Goal: Task Accomplishment & Management: Manage account settings

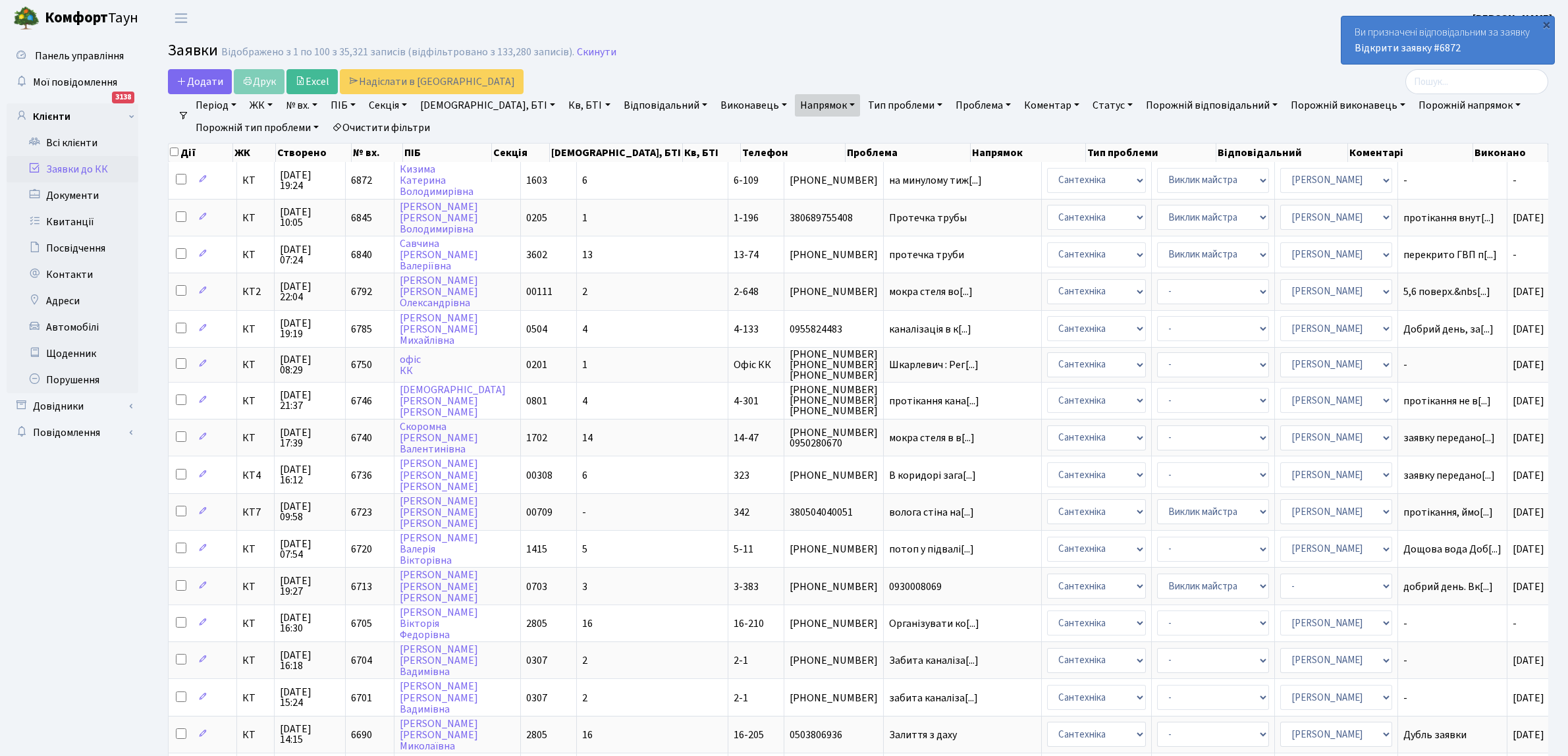
select select "100"
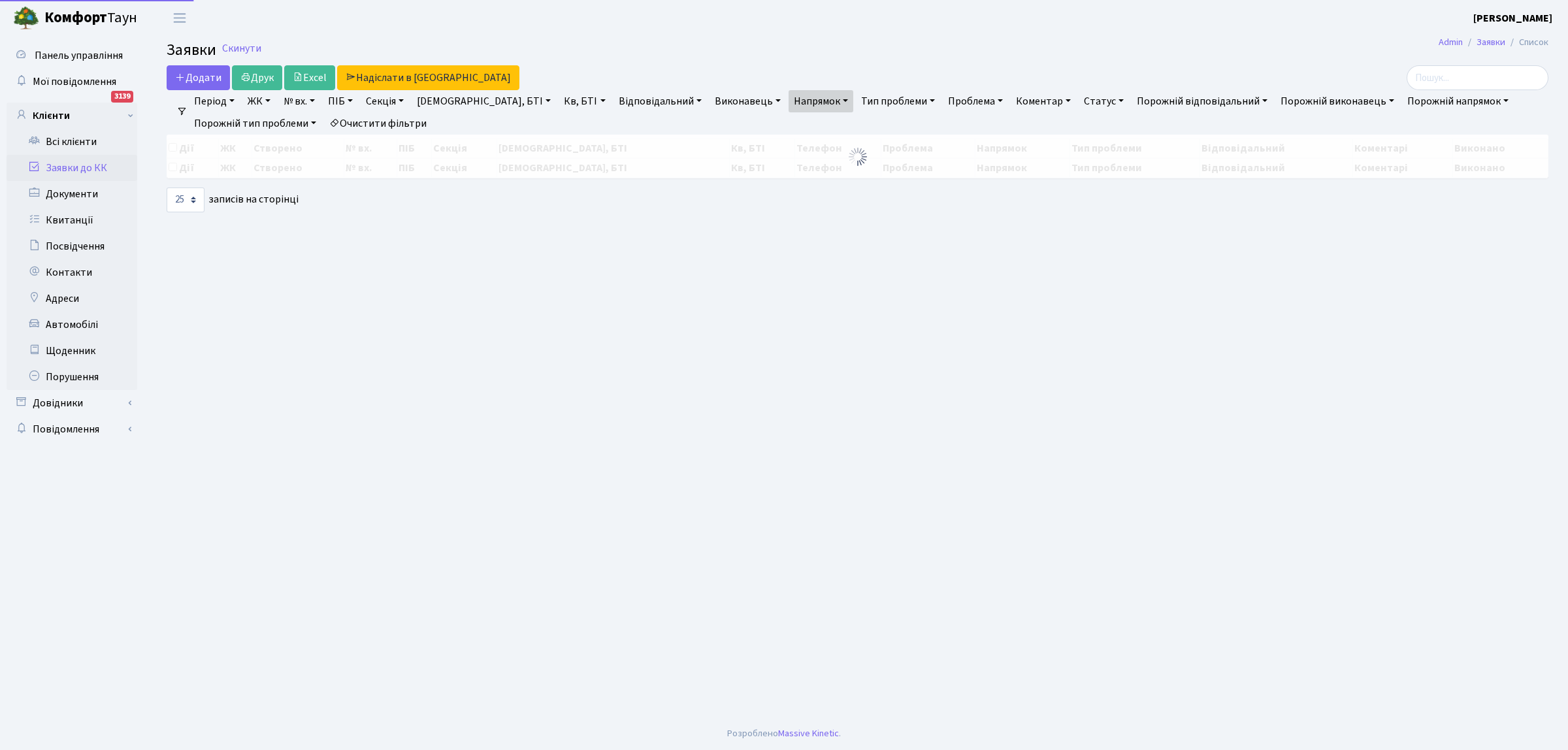
select select "25"
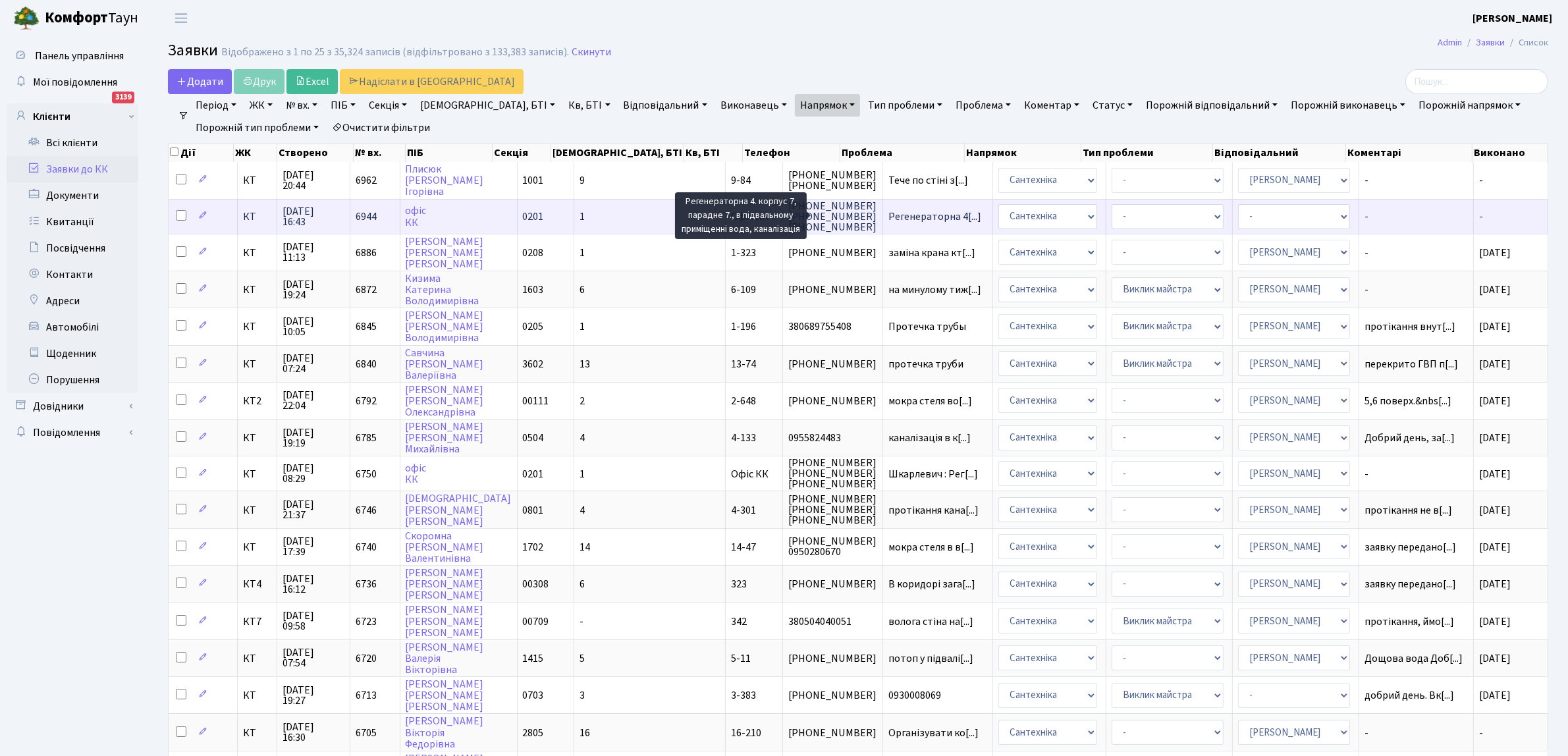
click at [889, 211] on span "Регенераторна 4[...]" at bounding box center [935, 216] width 93 height 15
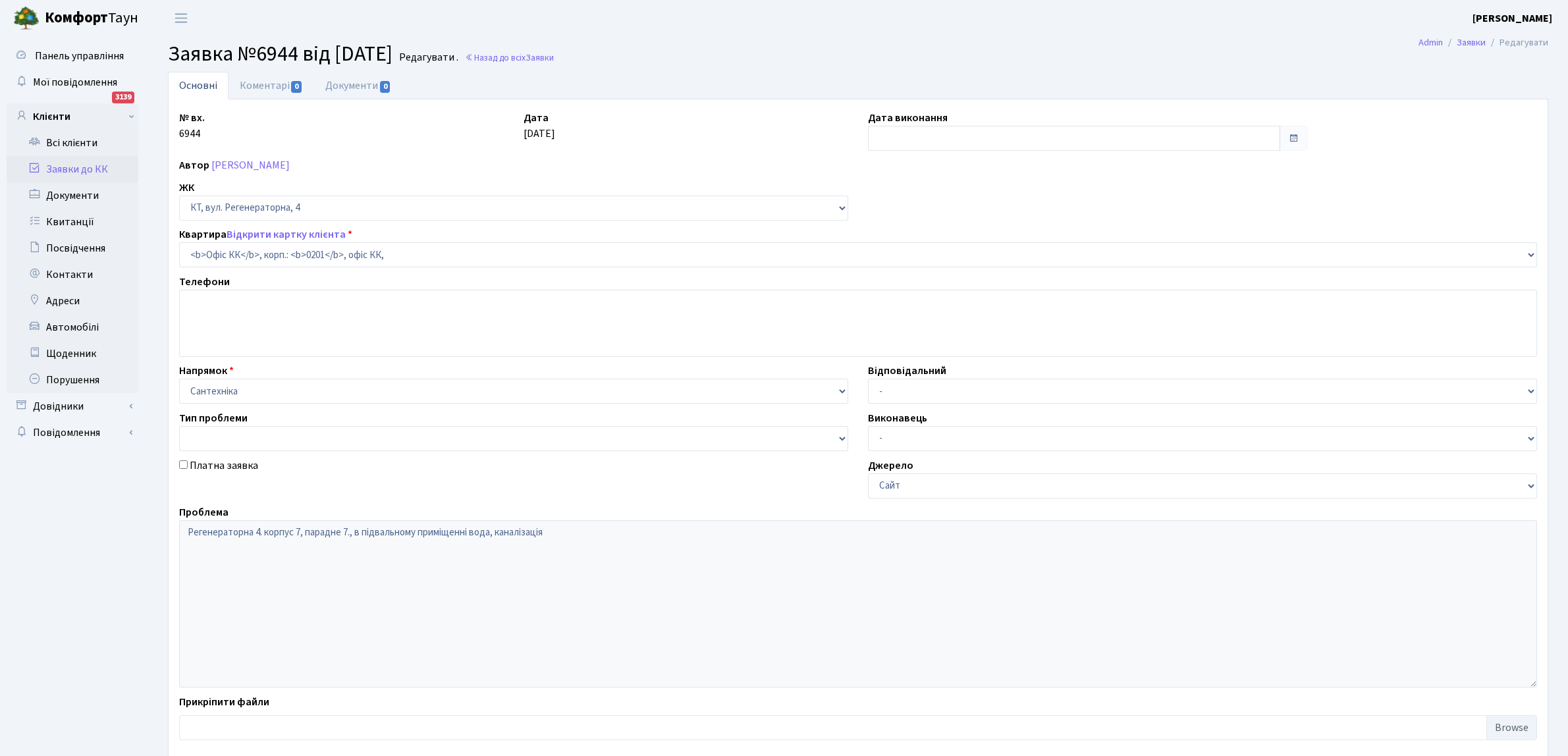
select select "4"
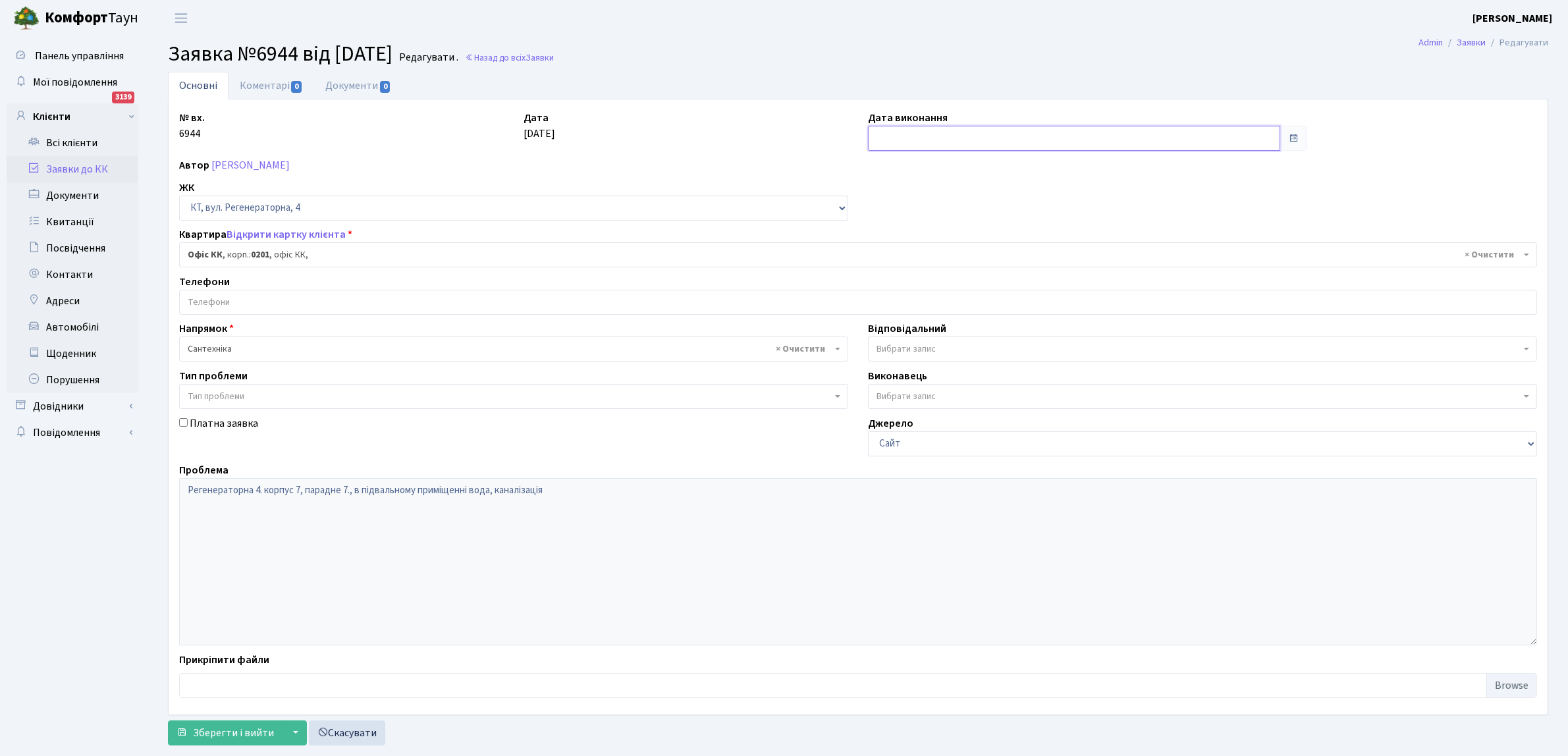
click at [930, 146] on input "text" at bounding box center [1074, 139] width 413 height 25
click at [936, 242] on td "14" at bounding box center [940, 245] width 20 height 20
type input "[DATE]"
click at [213, 733] on span "Зберегти і вийти" at bounding box center [233, 733] width 81 height 15
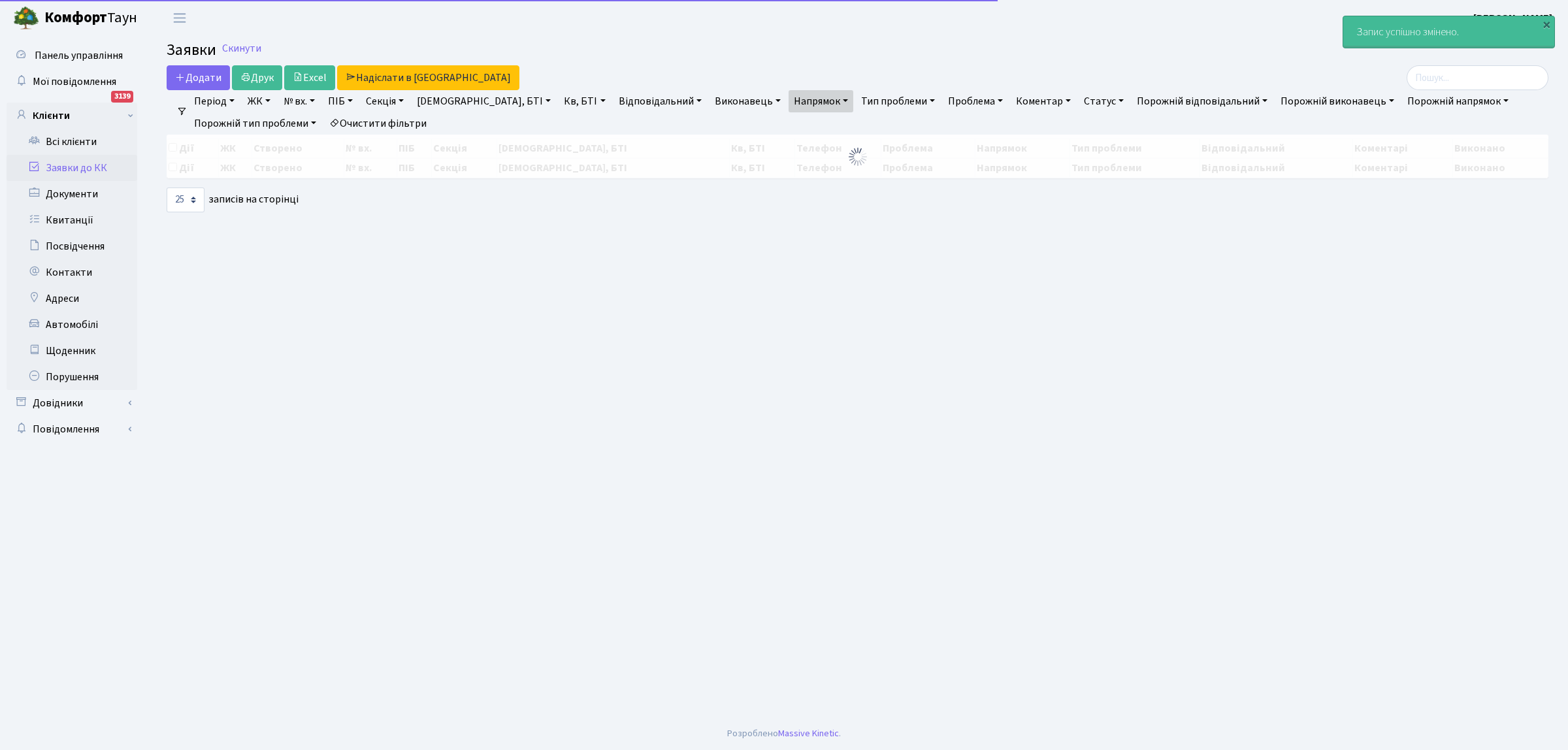
select select "25"
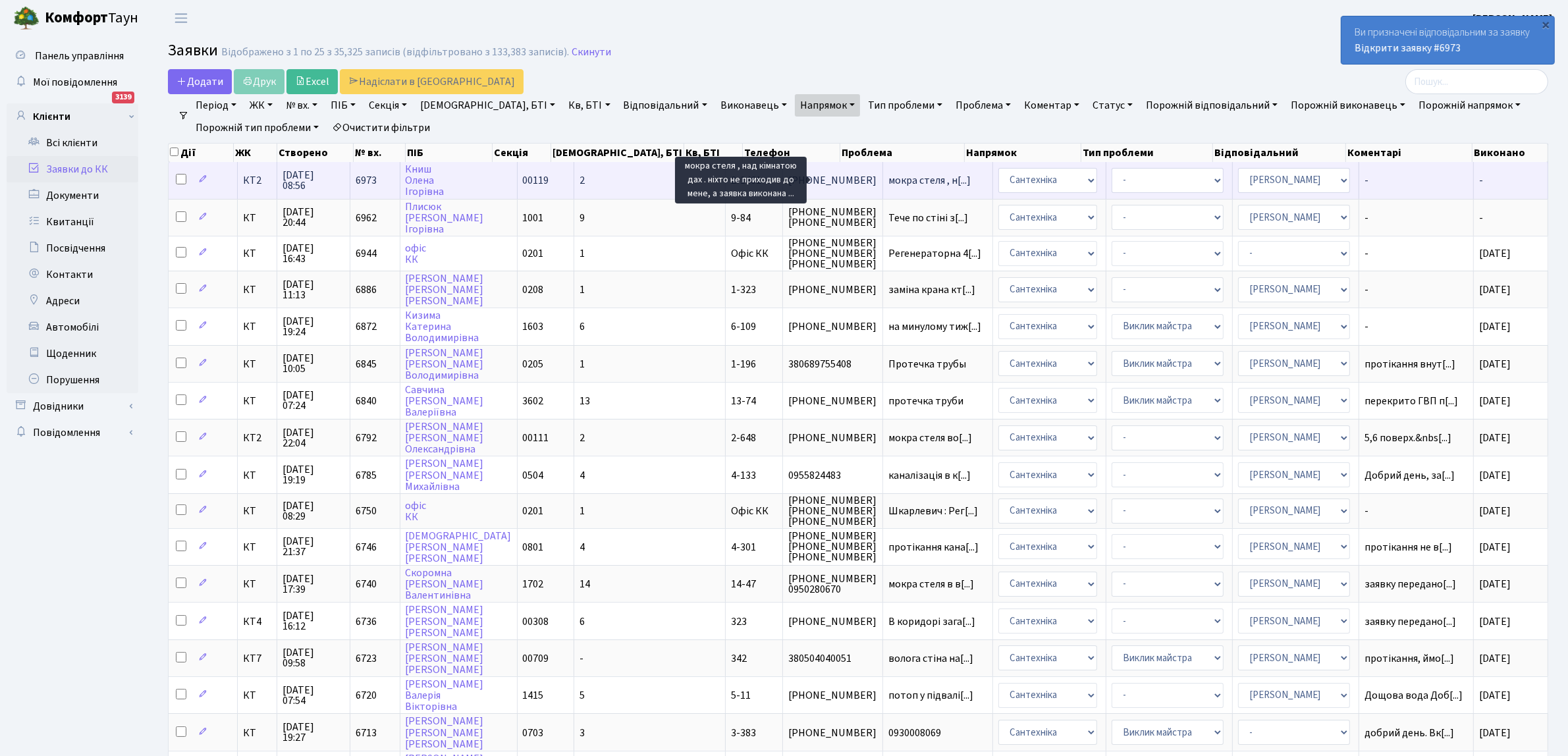
click at [889, 182] on span "мокра стеля , н[...]" at bounding box center [930, 180] width 82 height 15
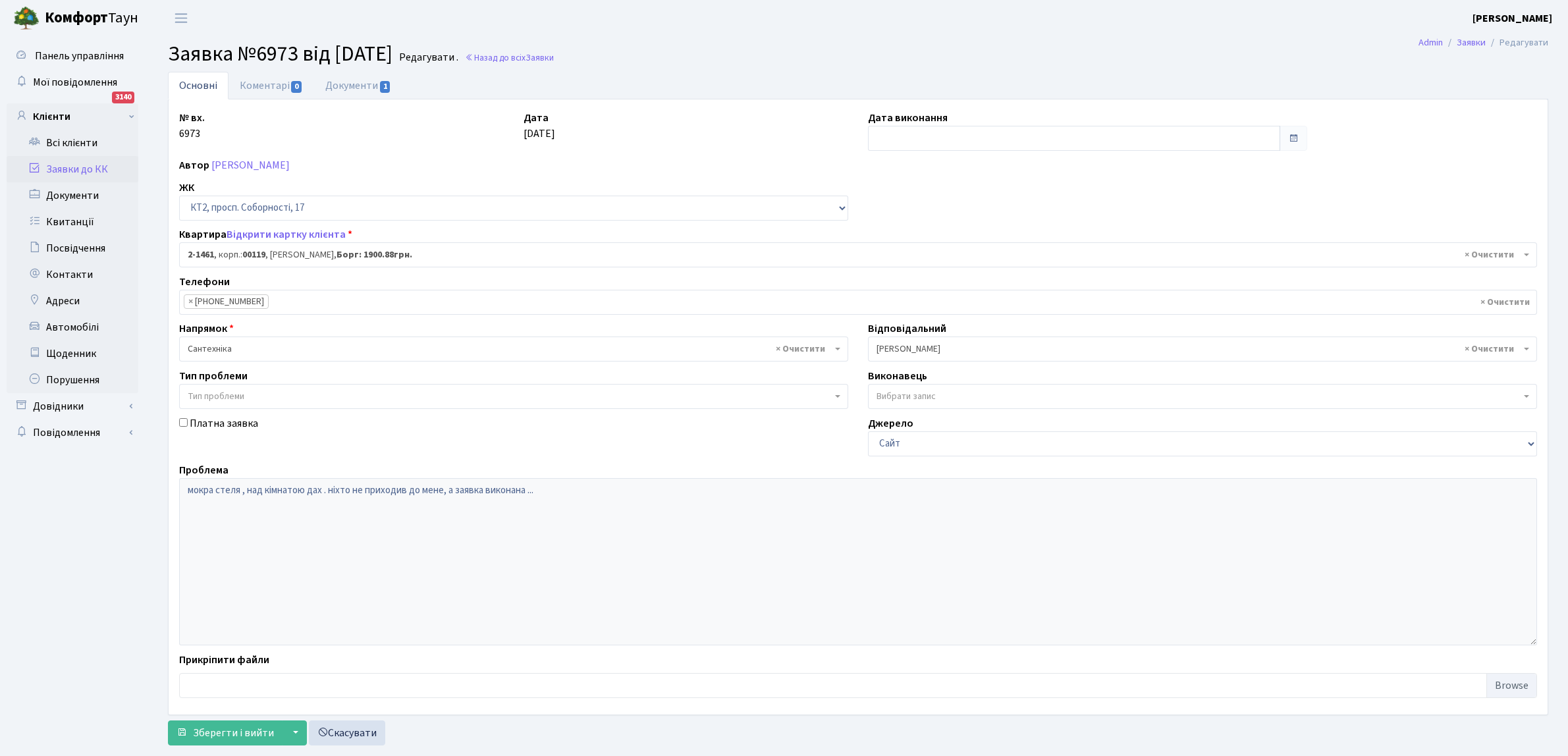
select select "13076"
